Goal: Task Accomplishment & Management: Manage account settings

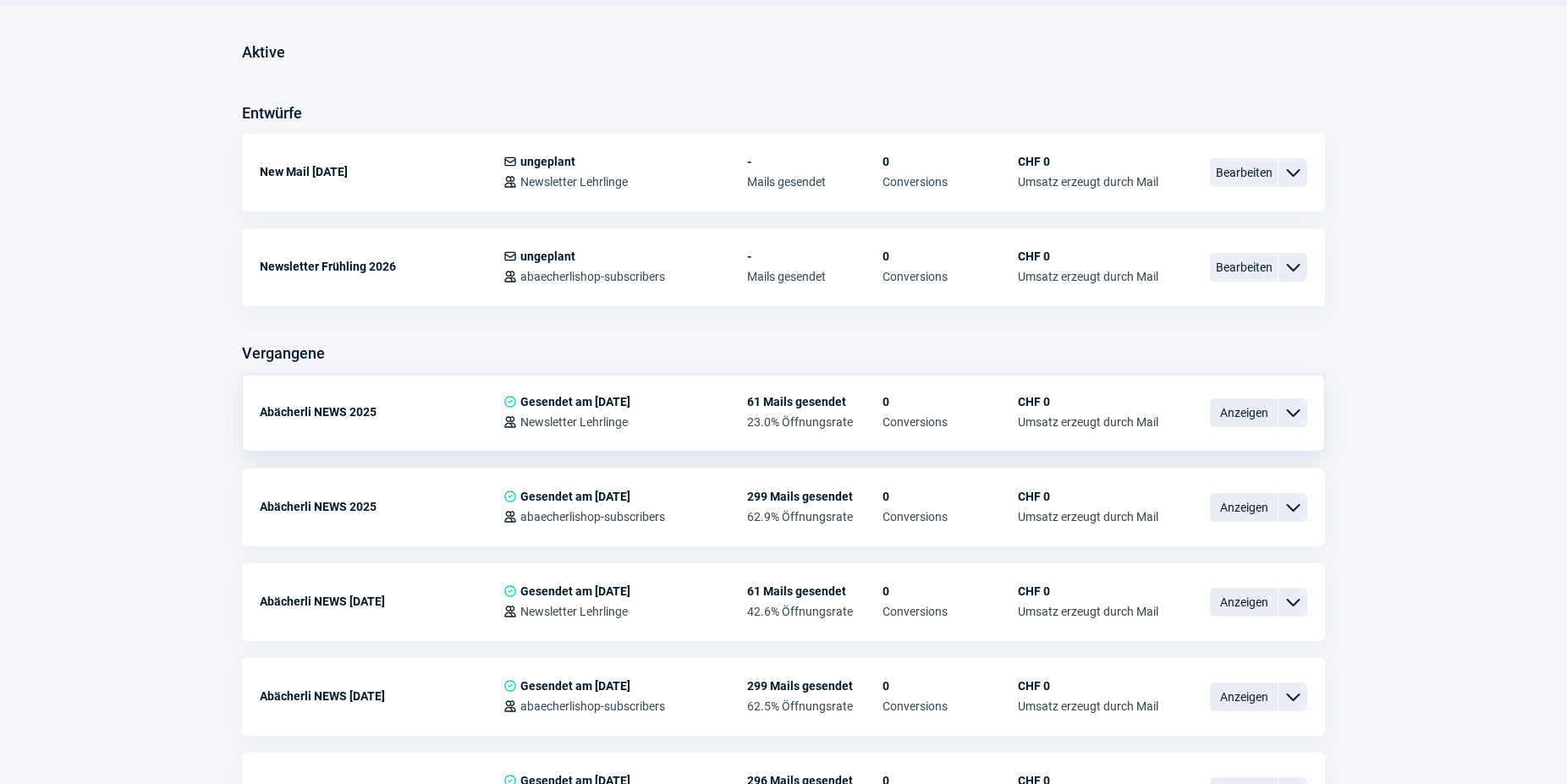
scroll to position [431, 0]
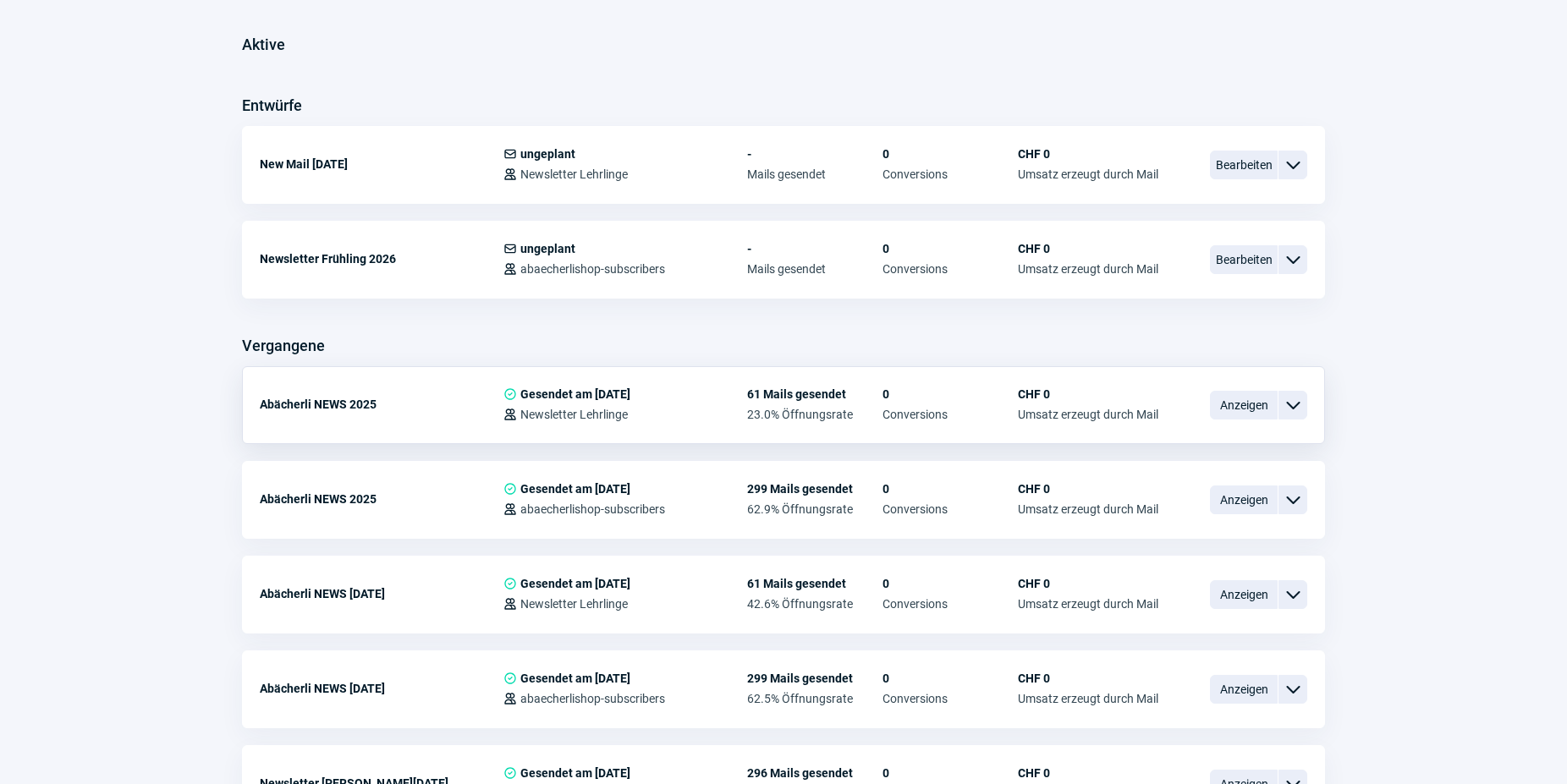
click at [1292, 403] on span "ChevronDown icon" at bounding box center [1292, 405] width 20 height 20
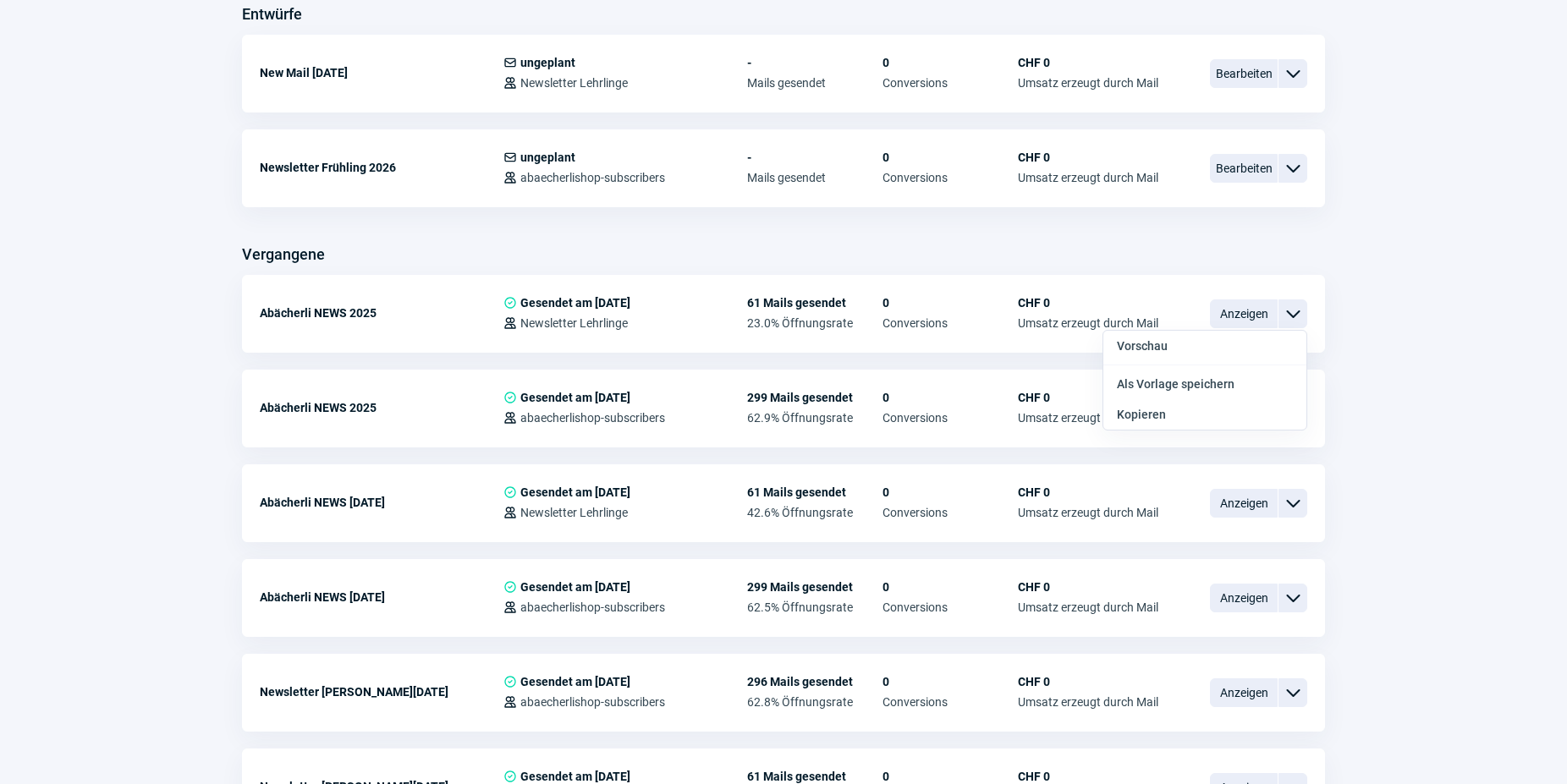
scroll to position [0, 0]
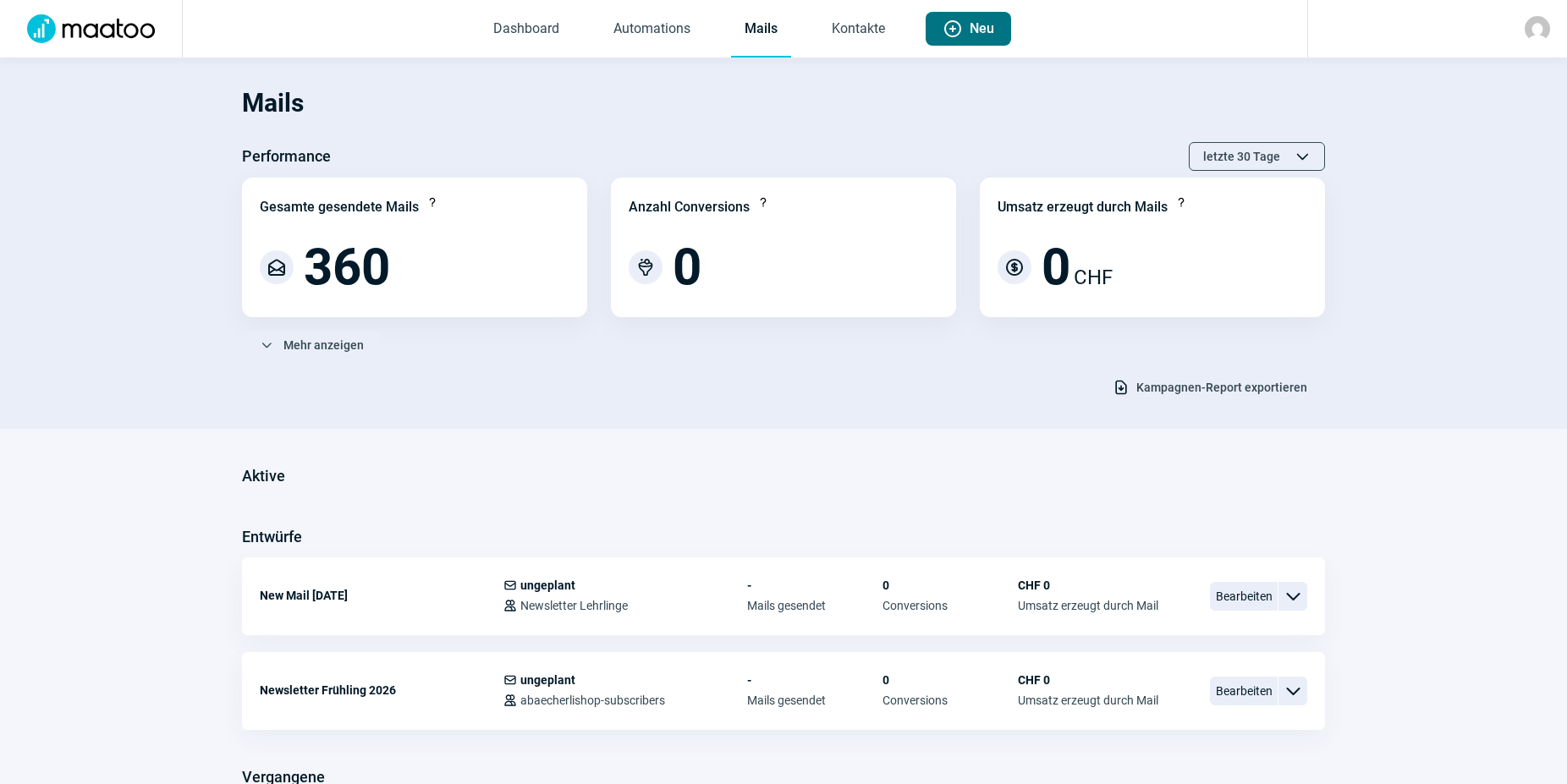
click at [988, 26] on span "Neu" at bounding box center [981, 28] width 25 height 34
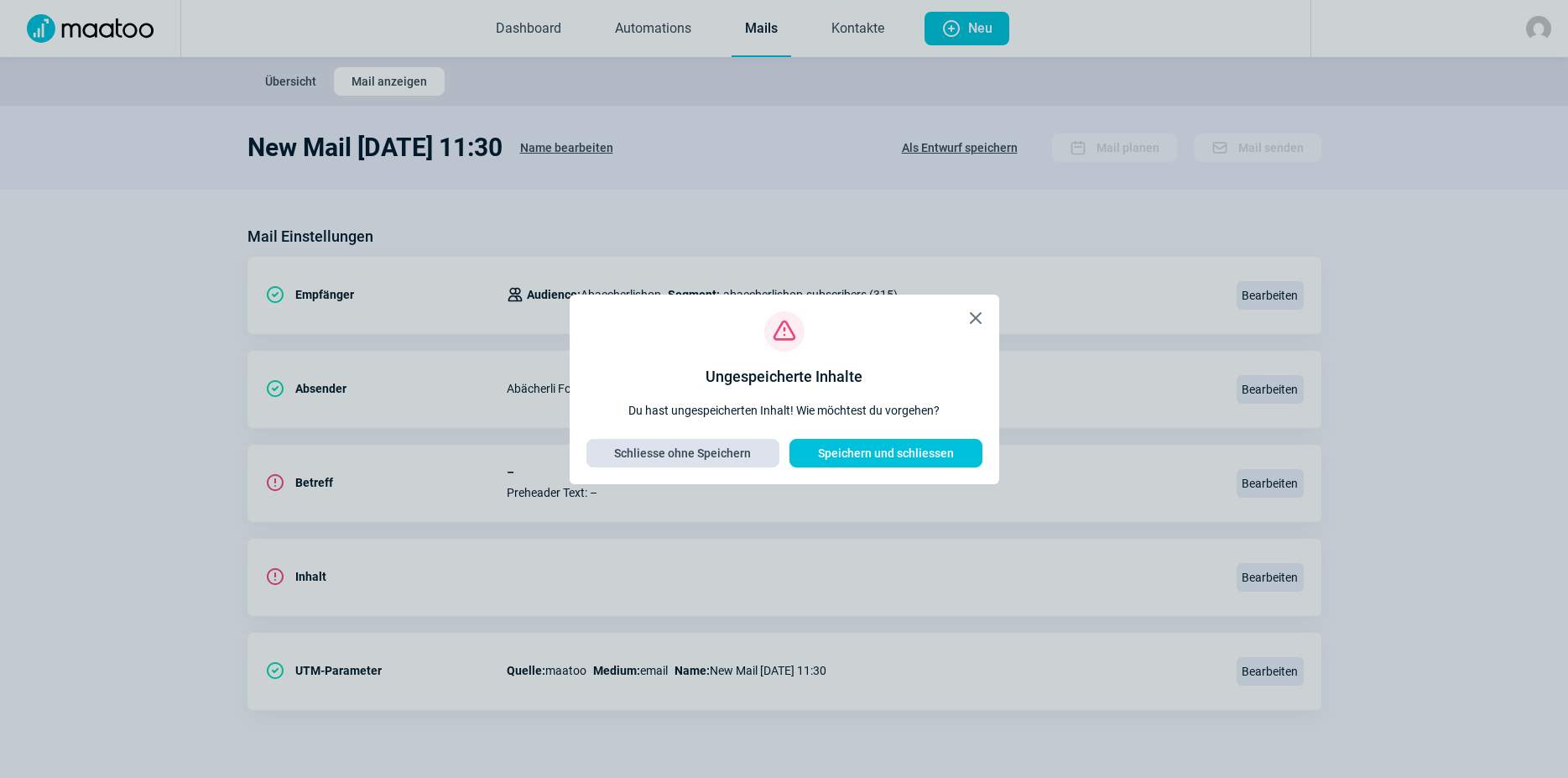
click at [648, 448] on span "Schliesse ohne Speichern" at bounding box center [682, 453] width 137 height 27
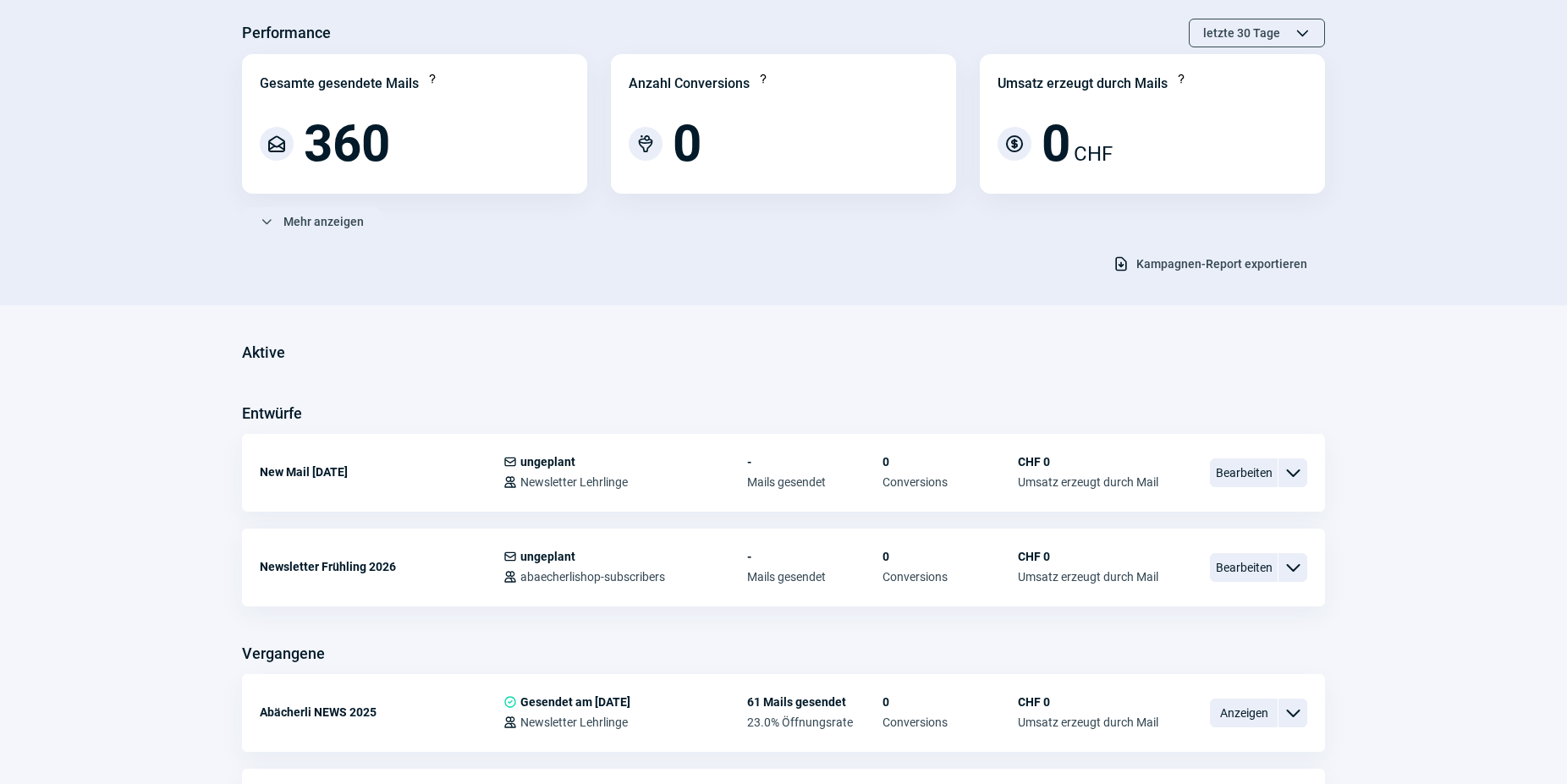
scroll to position [173, 0]
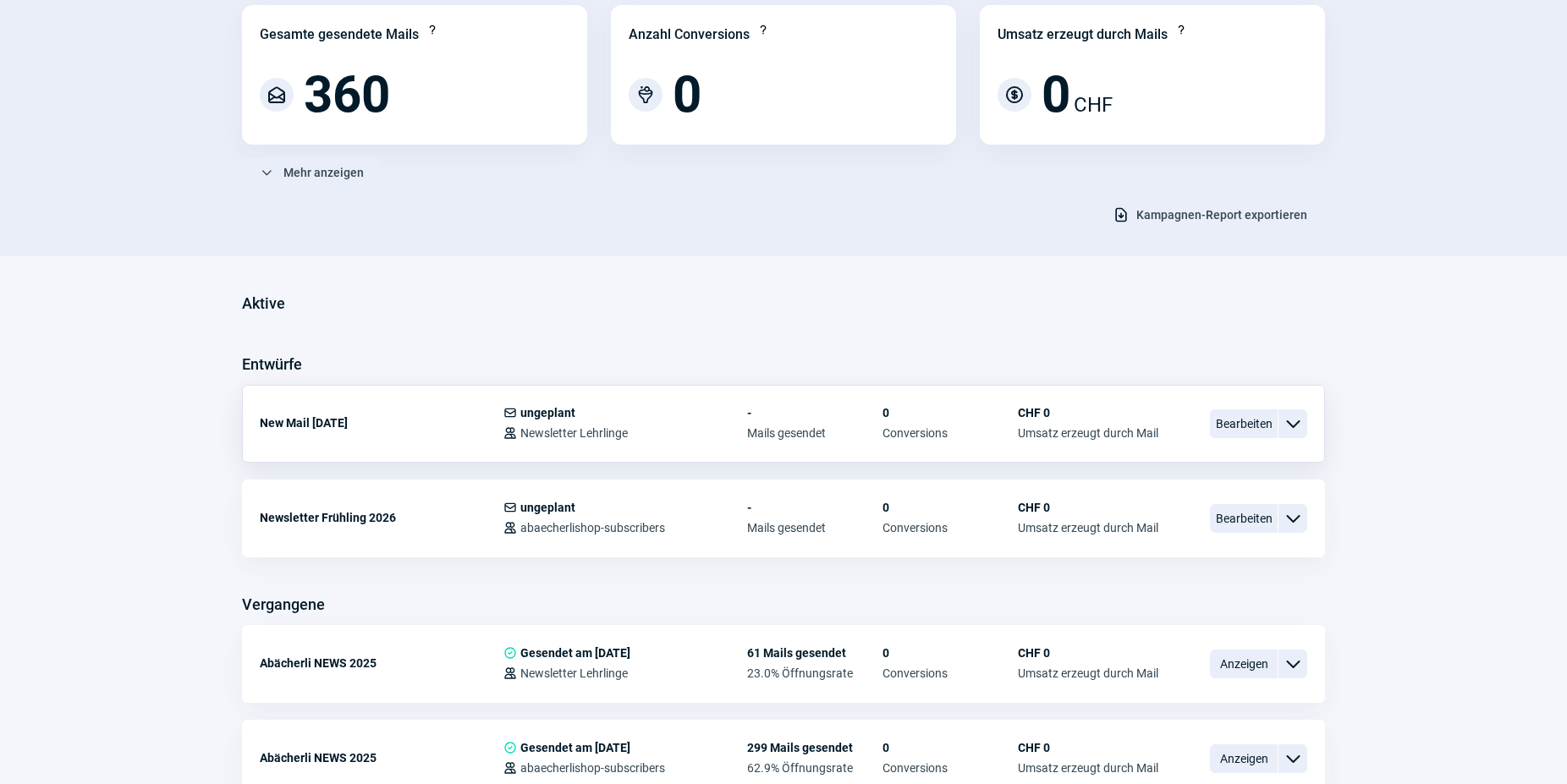
click at [1288, 426] on span "ChevronDown icon" at bounding box center [1292, 424] width 20 height 20
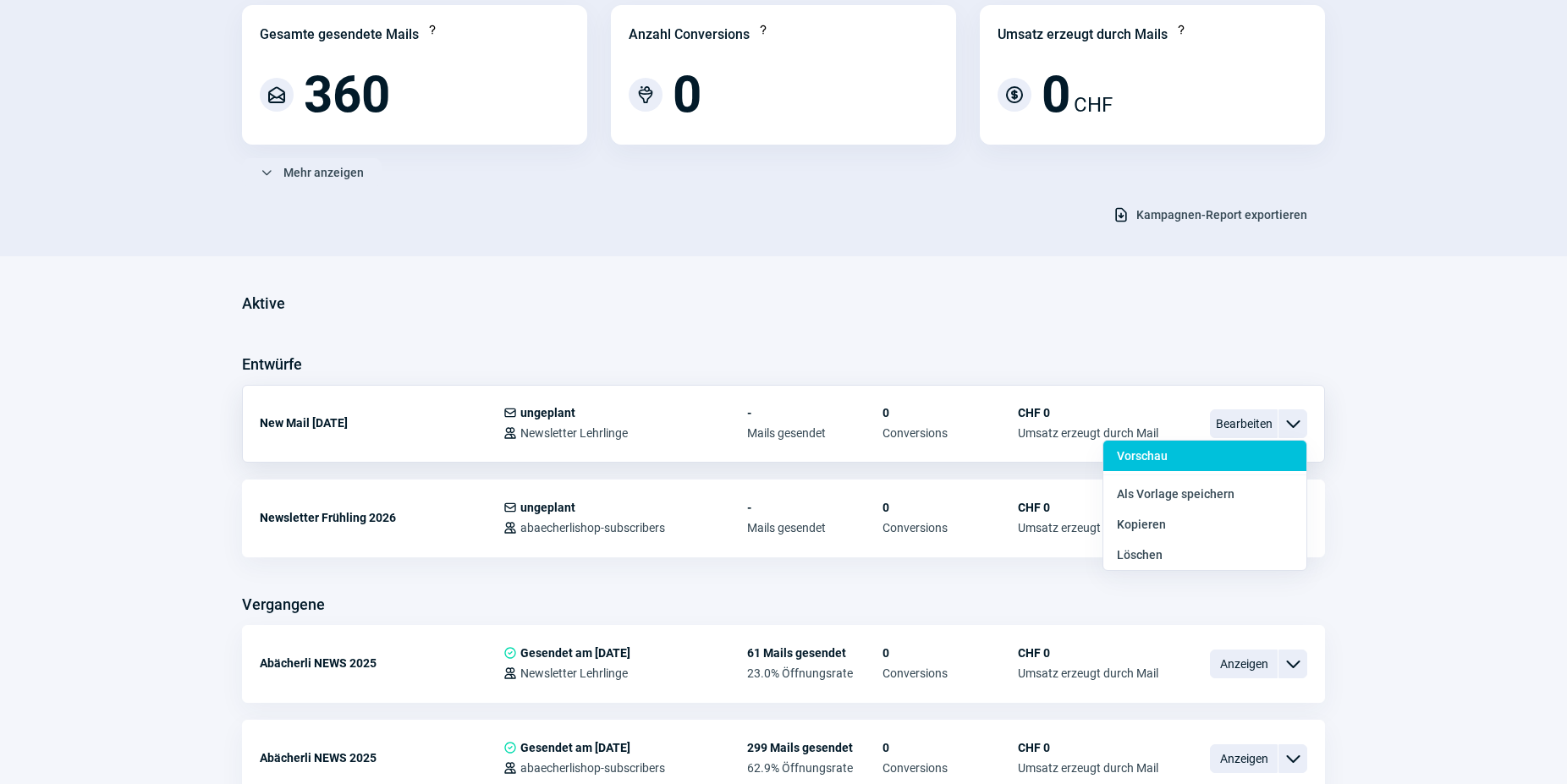
click at [1155, 456] on span "Vorschau" at bounding box center [1141, 456] width 50 height 14
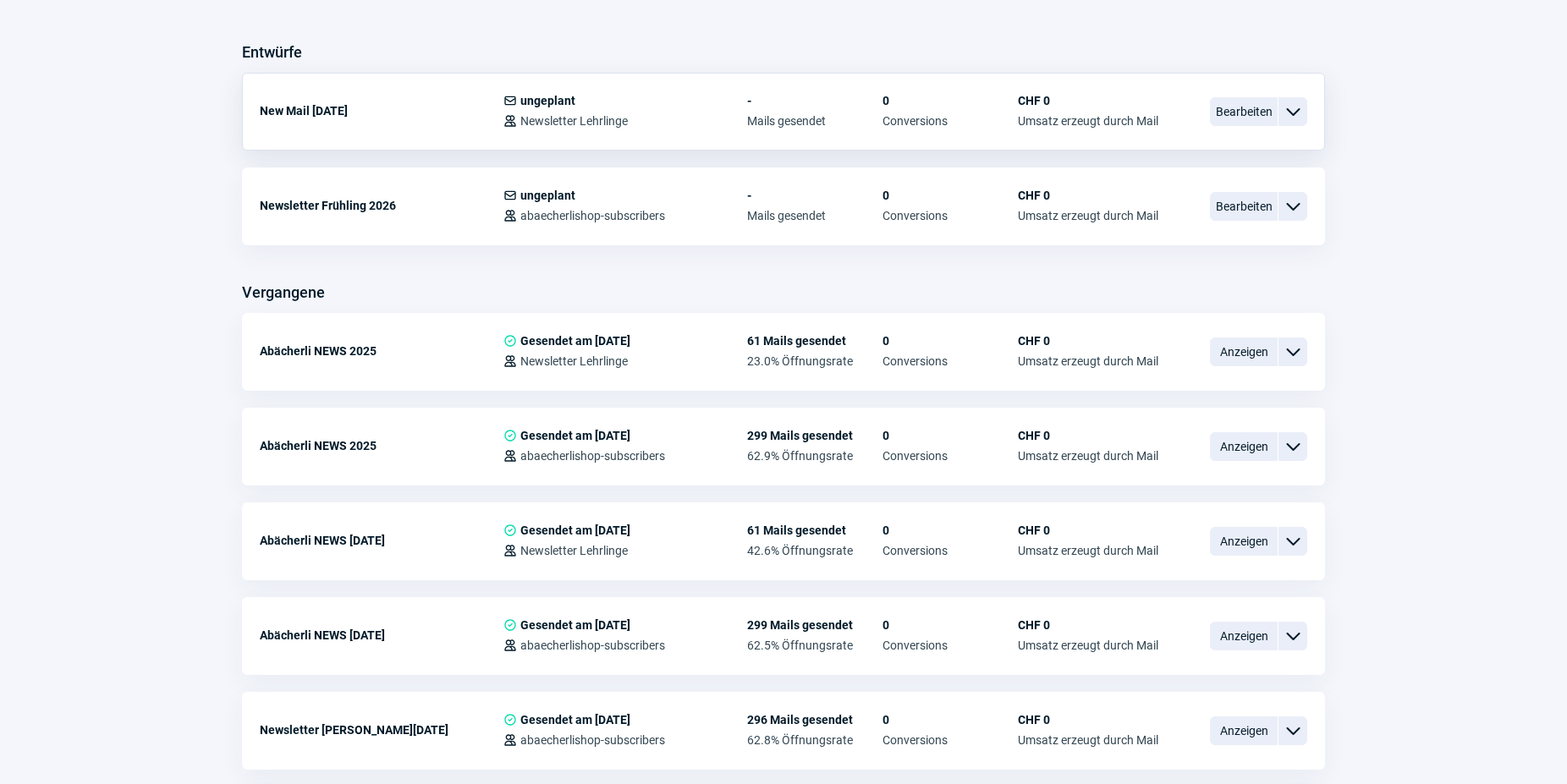
scroll to position [518, 0]
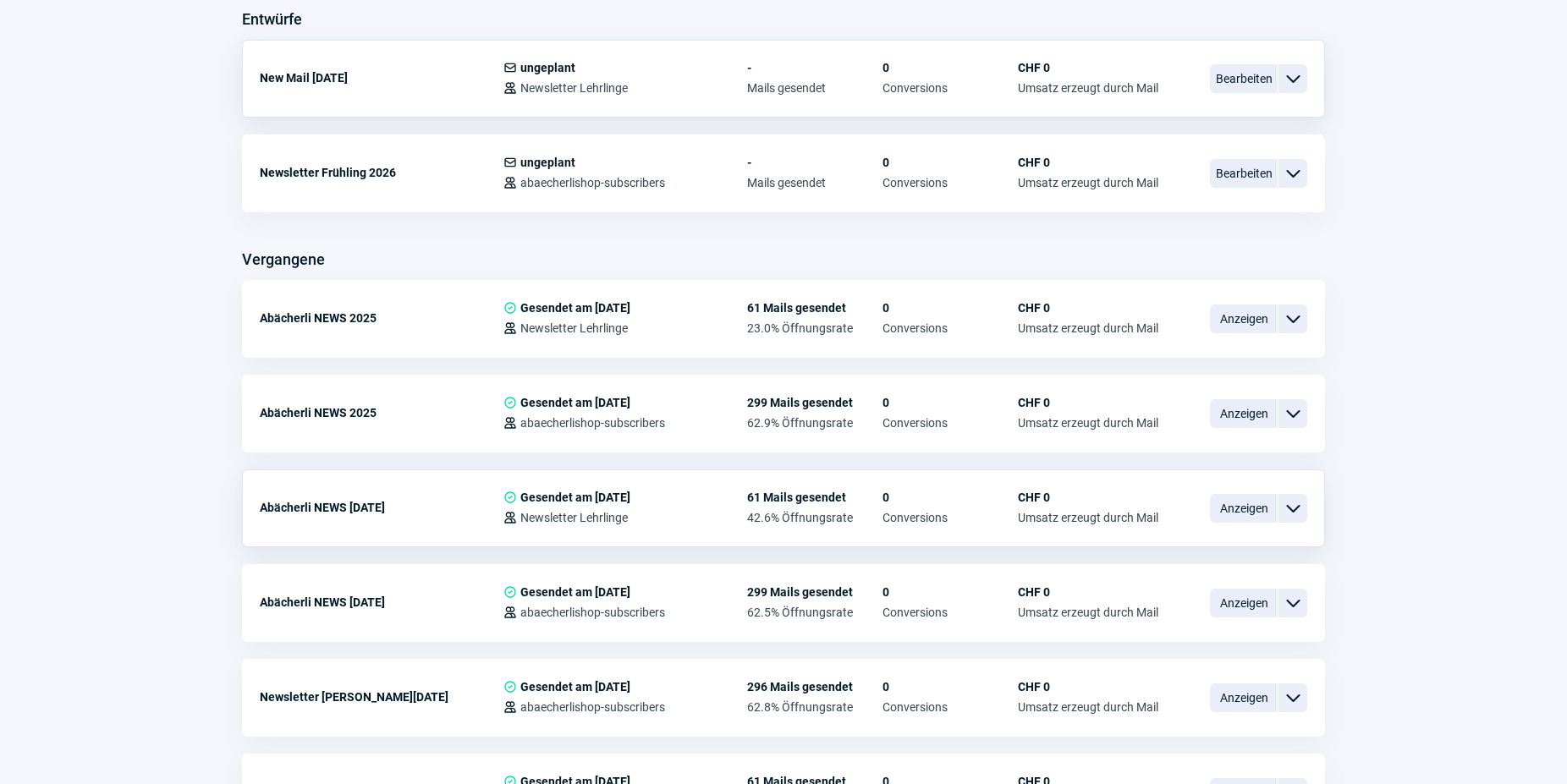
click at [1292, 509] on span "ChevronDown icon" at bounding box center [1292, 508] width 20 height 20
click at [1154, 607] on span "Kopieren" at bounding box center [1141, 608] width 49 height 14
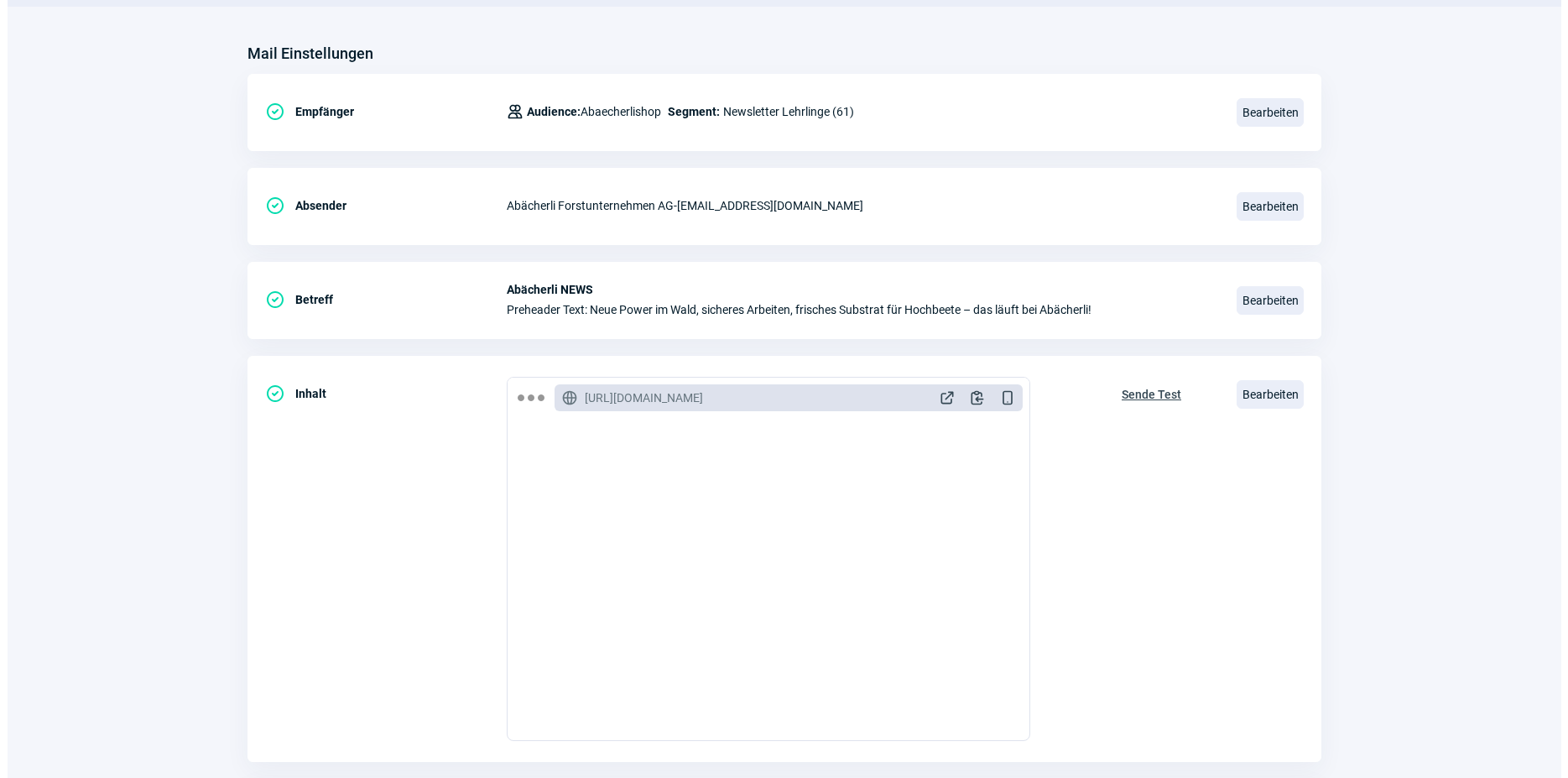
scroll to position [257, 0]
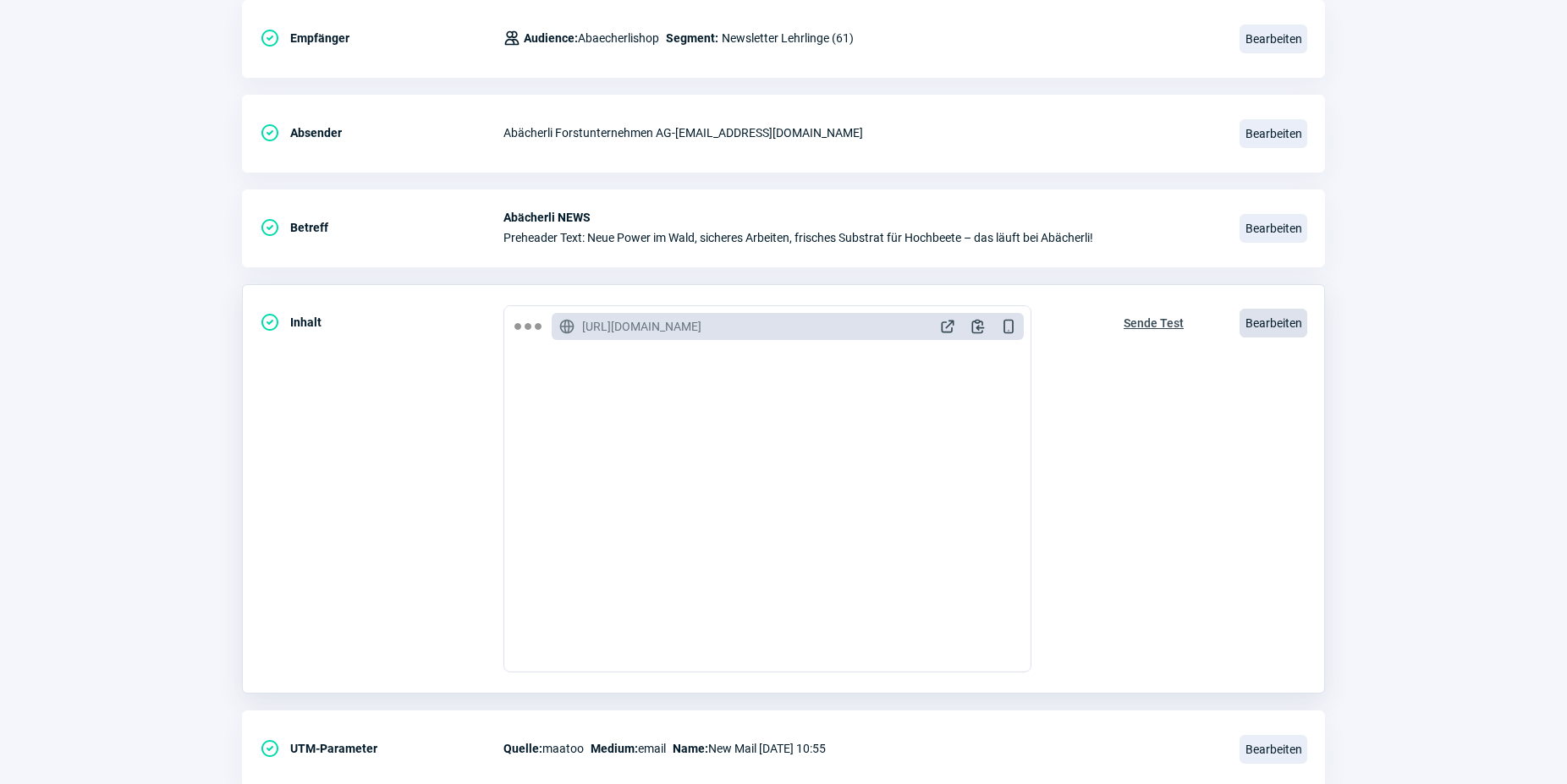
click at [1275, 323] on span "Bearbeiten" at bounding box center [1273, 322] width 68 height 28
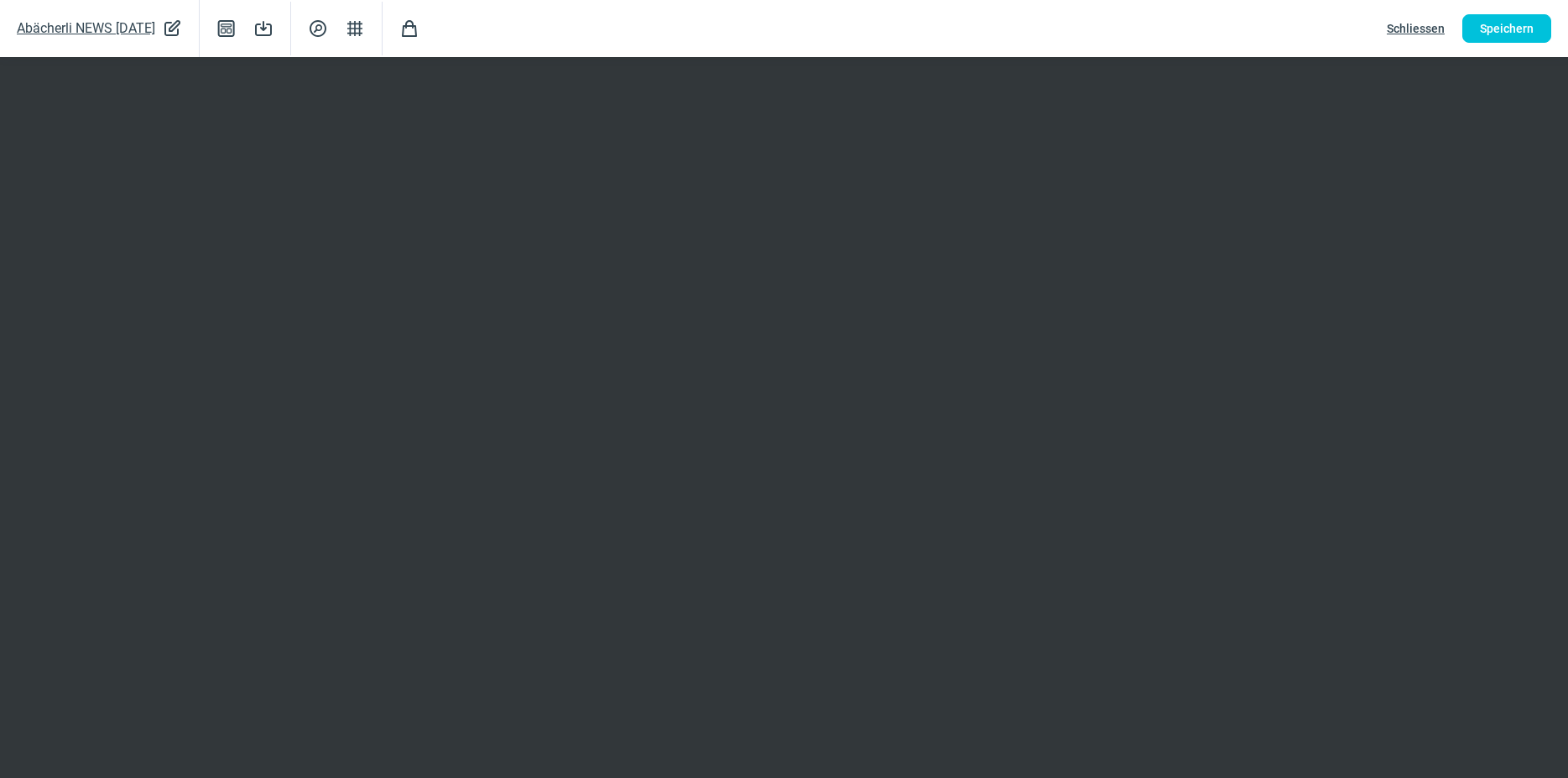
click at [121, 31] on span "Abächerli NEWS [DATE]" at bounding box center [85, 28] width 138 height 24
drag, startPoint x: 186, startPoint y: 25, endPoint x: 115, endPoint y: 25, distance: 71.0
click at [115, 25] on input "Abächerli NEWS [DATE]" at bounding box center [151, 28] width 269 height 32
type input "Abächerli NEWS [DATE]"
click at [1498, 23] on span "Speichern" at bounding box center [1506, 29] width 54 height 27
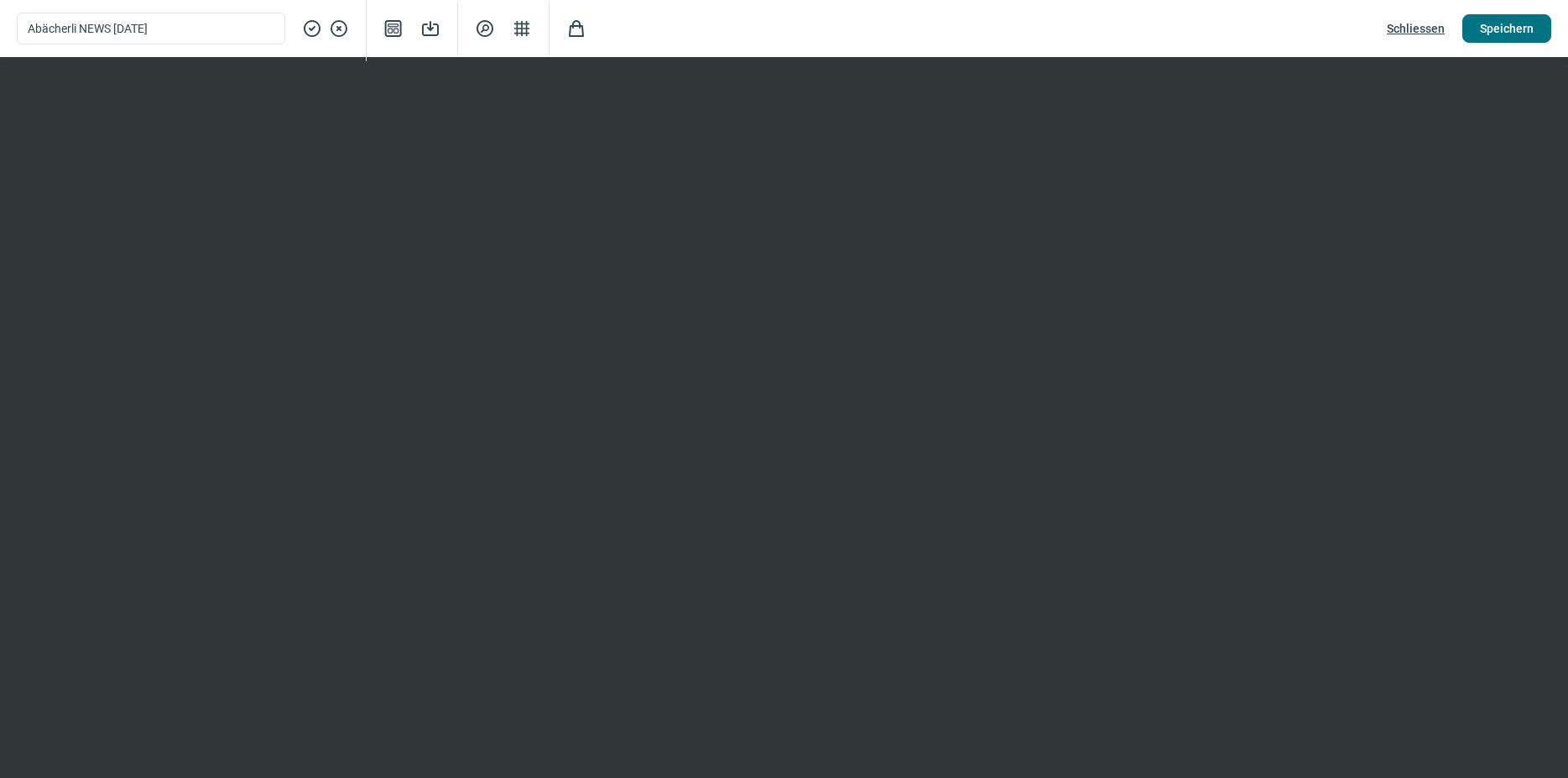
scroll to position [115, 0]
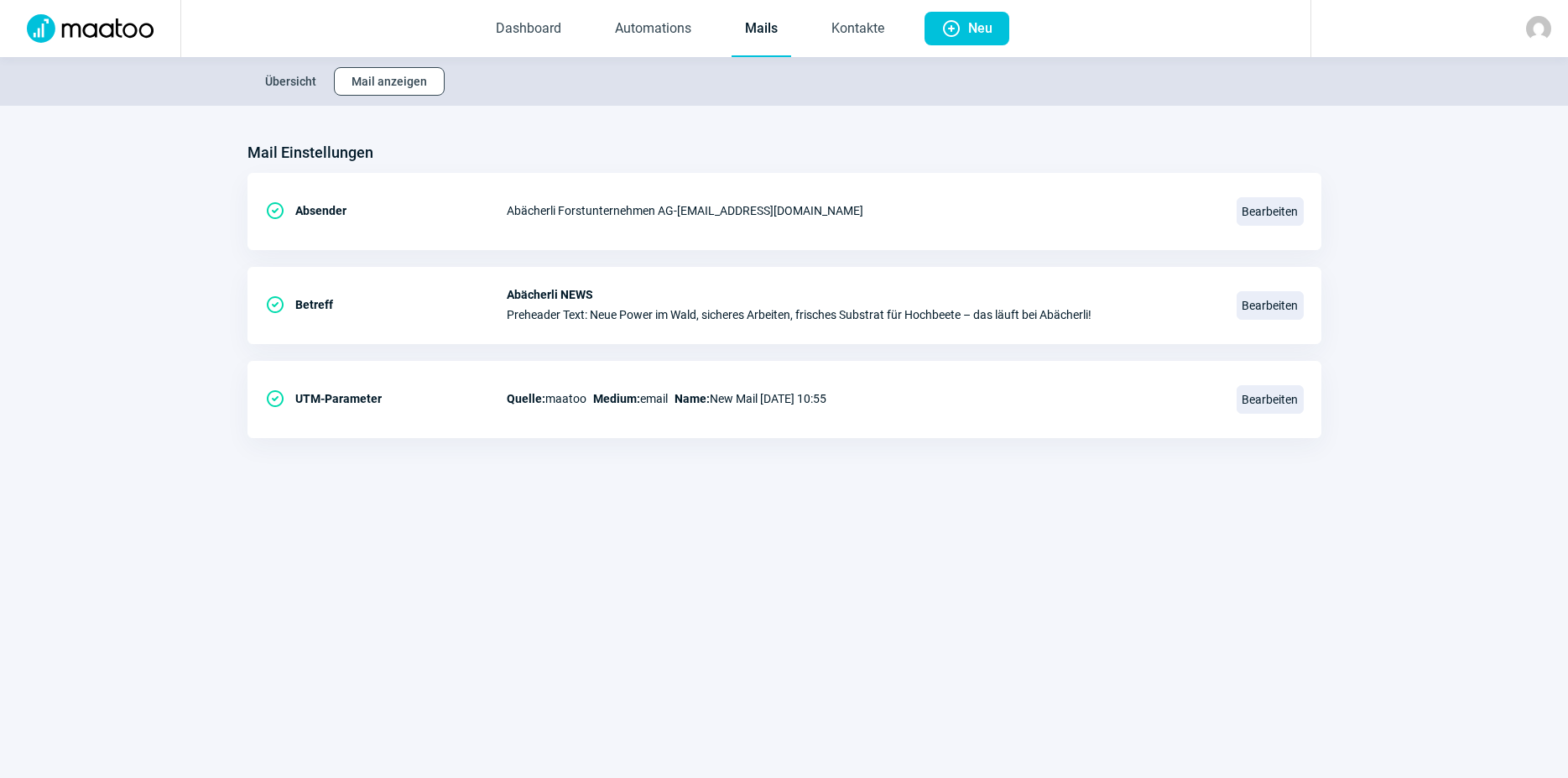
click at [362, 86] on span "Mail anzeigen" at bounding box center [389, 82] width 75 height 27
